Goal: Ask a question

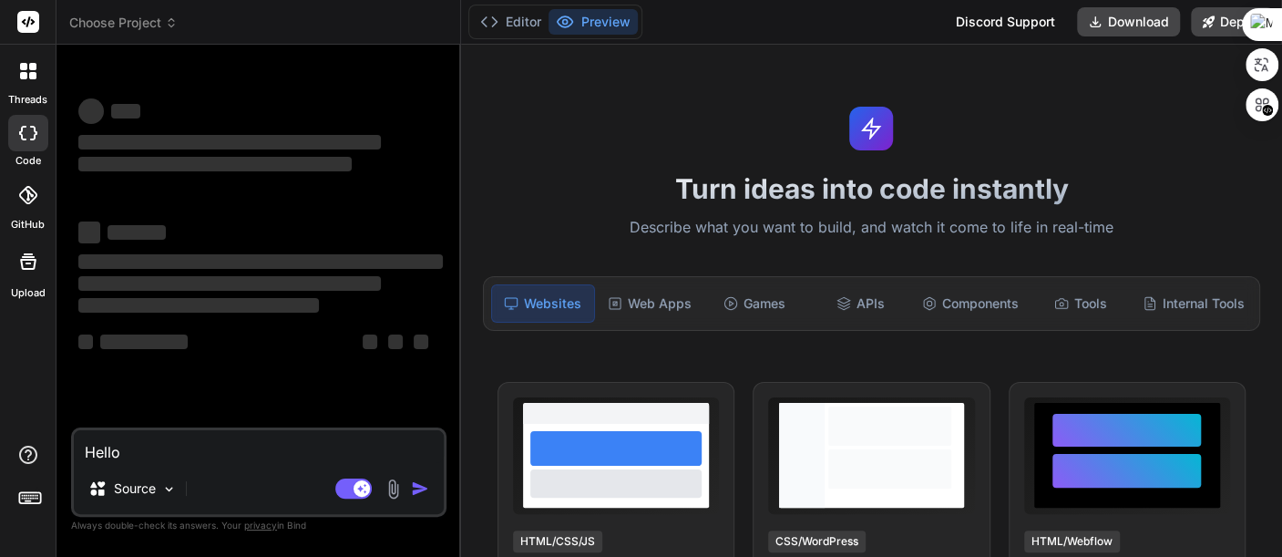
click at [1003, 14] on div "Discord Support" at bounding box center [1005, 21] width 121 height 29
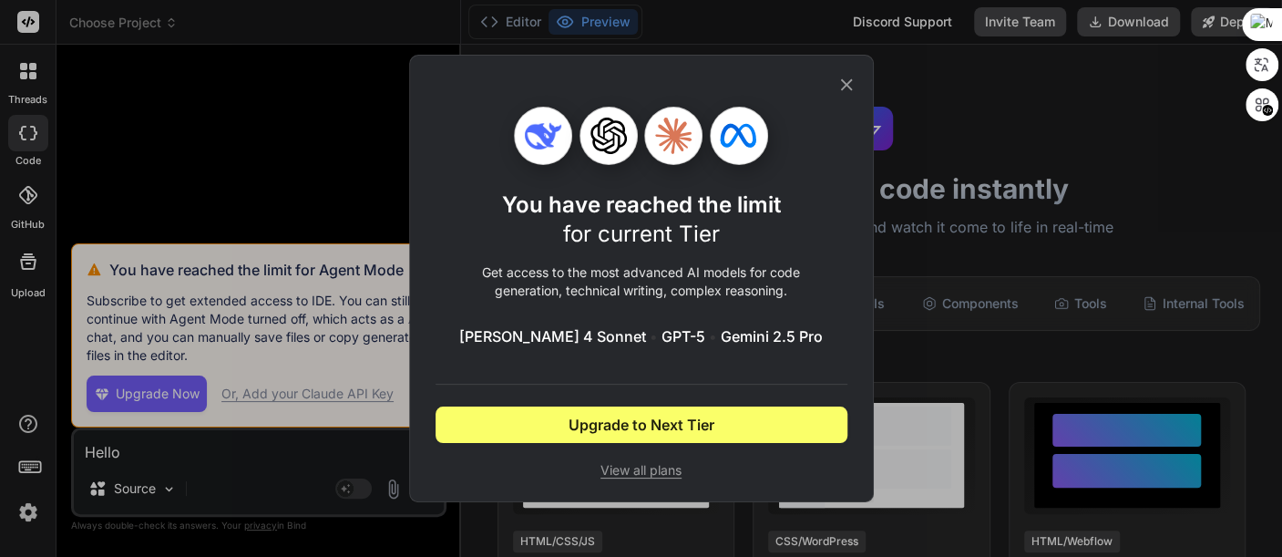
click at [854, 81] on icon at bounding box center [846, 85] width 20 height 20
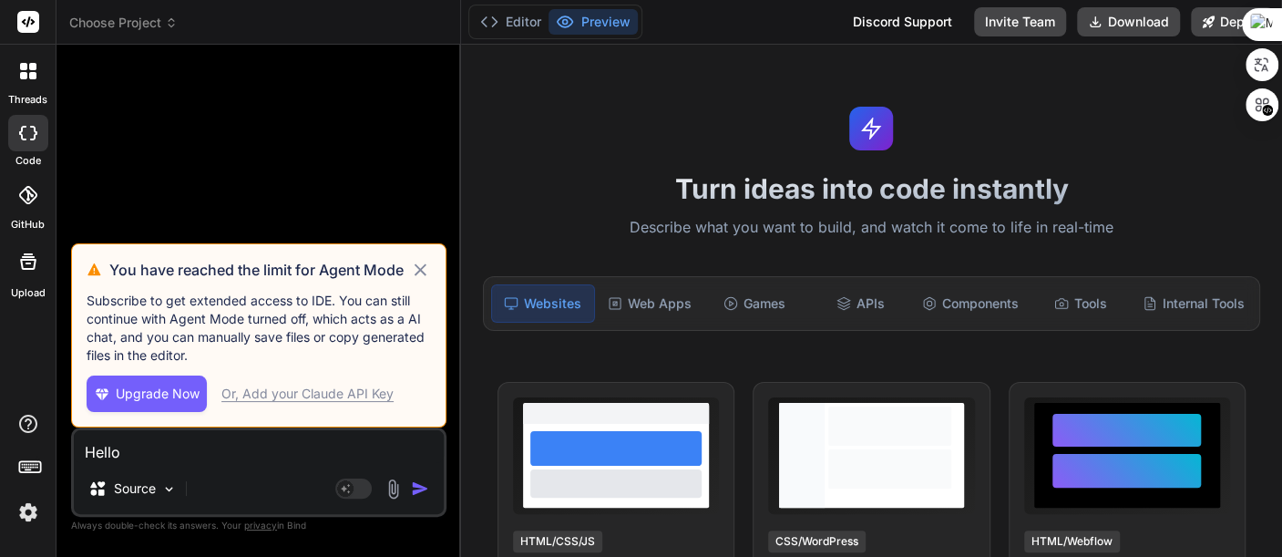
click at [419, 264] on icon at bounding box center [420, 270] width 21 height 22
type textarea "x"
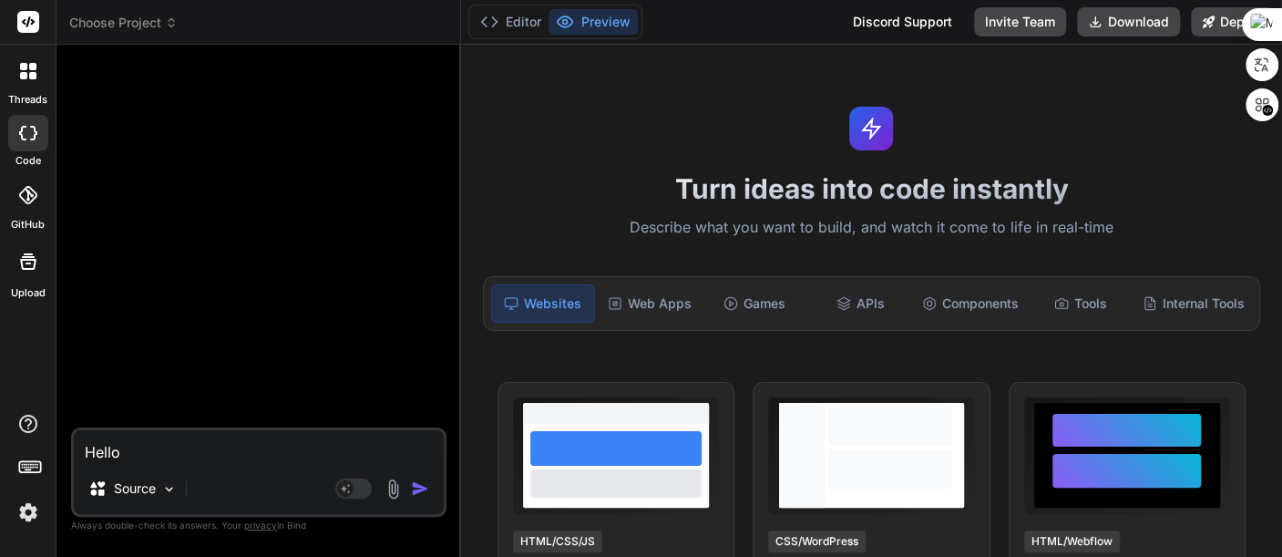
click at [262, 444] on textarea "Hello" at bounding box center [259, 446] width 370 height 33
click at [411, 487] on img "button" at bounding box center [420, 488] width 18 height 18
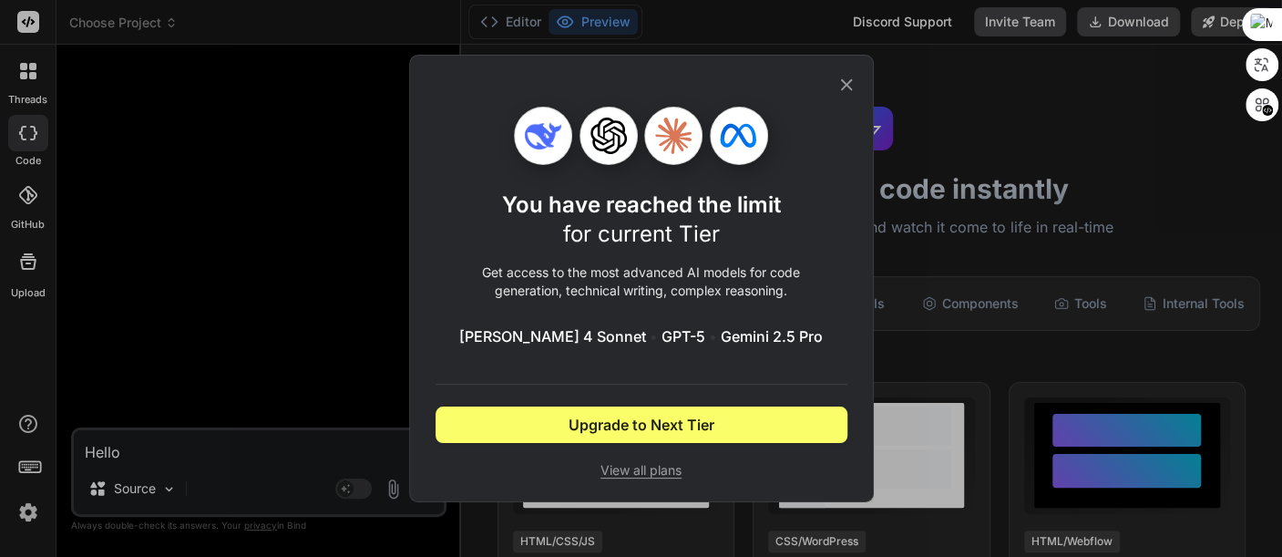
click at [846, 86] on icon at bounding box center [846, 85] width 12 height 12
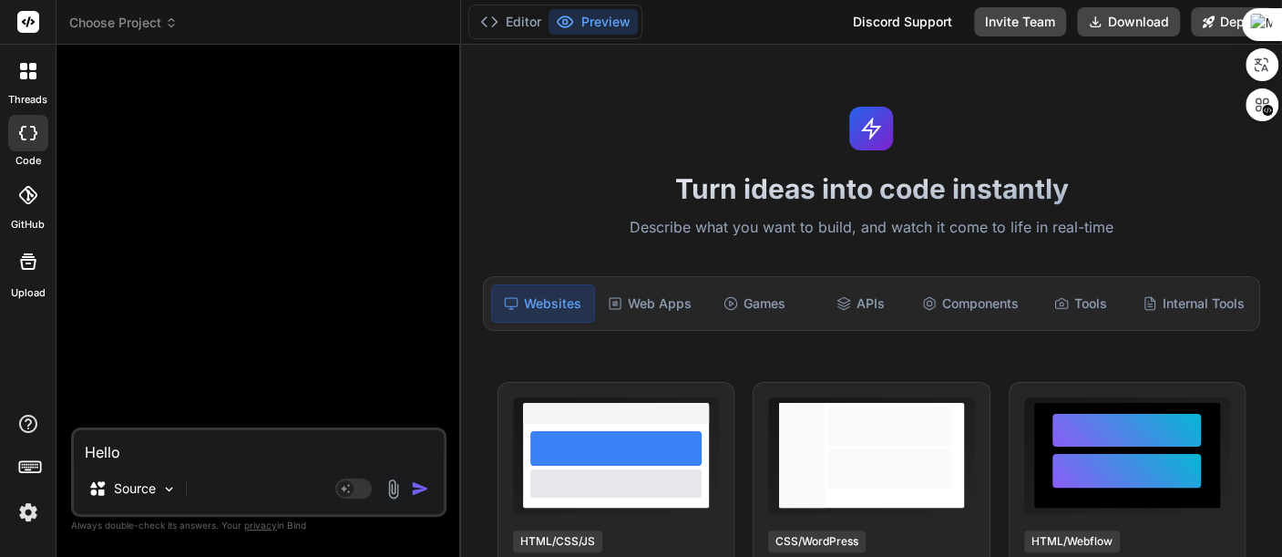
click at [257, 445] on textarea "Hello" at bounding box center [259, 446] width 370 height 33
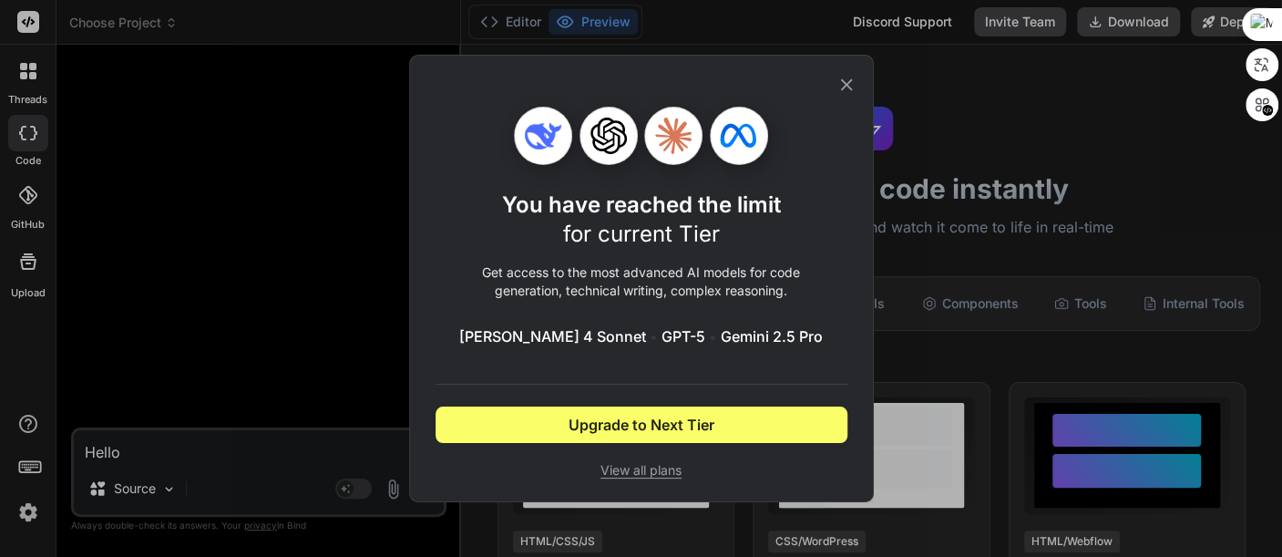
click at [852, 78] on icon at bounding box center [846, 85] width 20 height 20
